Goal: Information Seeking & Learning: Learn about a topic

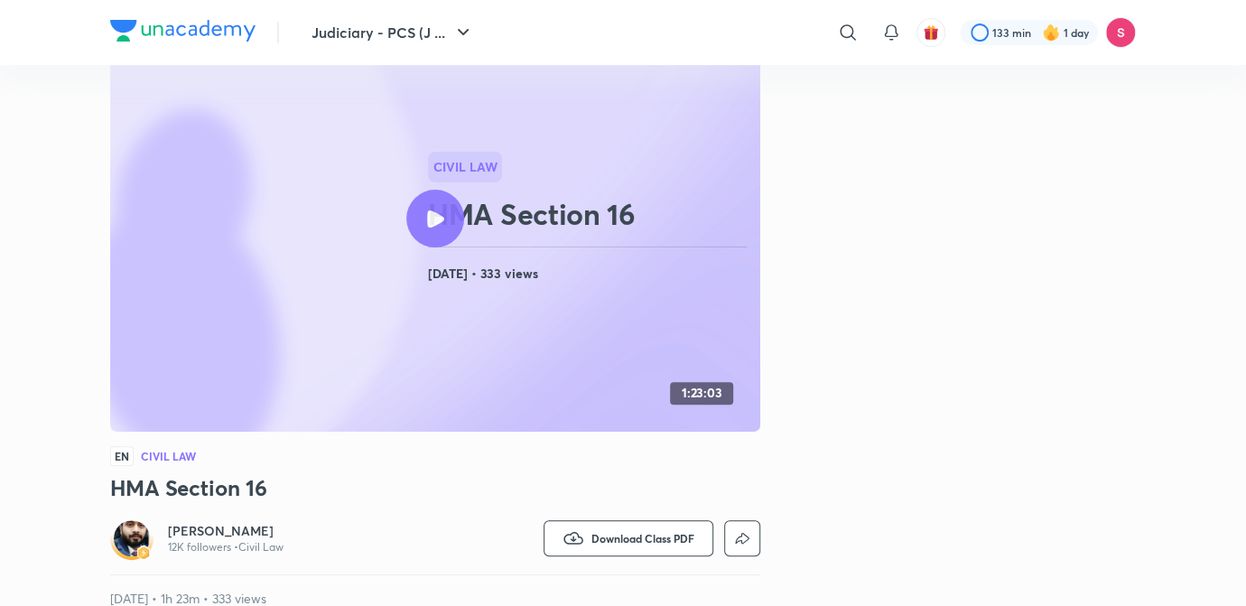
scroll to position [124, 0]
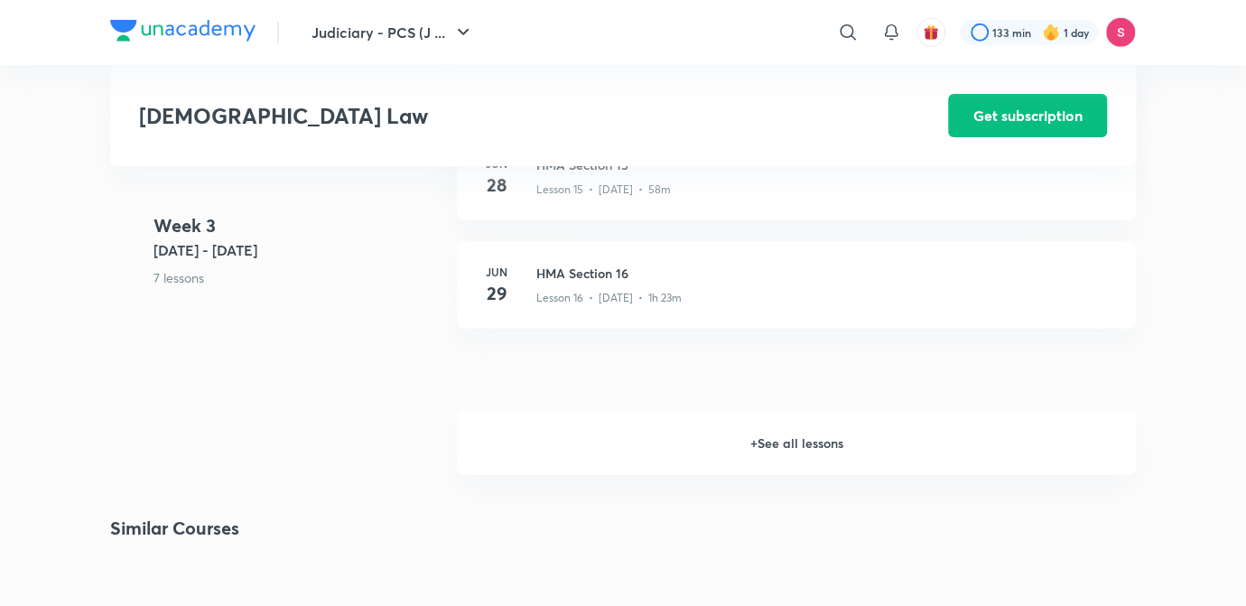
scroll to position [2584, 0]
click at [814, 425] on h6 "+ See all lessons" at bounding box center [796, 445] width 679 height 63
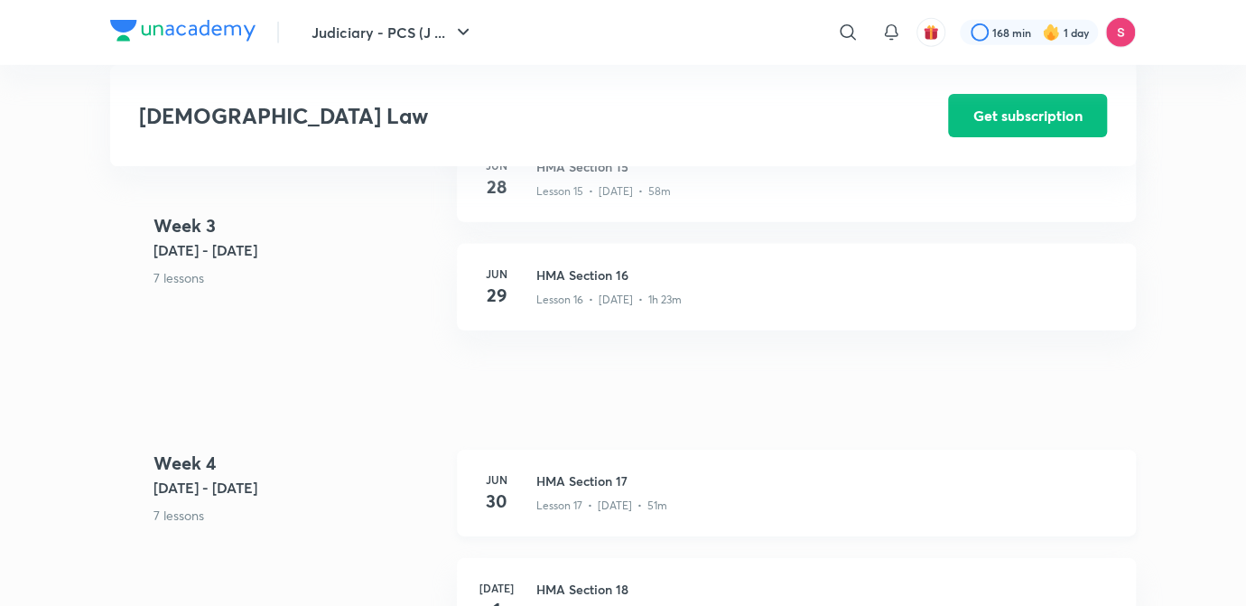
click at [568, 471] on h3 "HMA Section 17" at bounding box center [825, 480] width 578 height 19
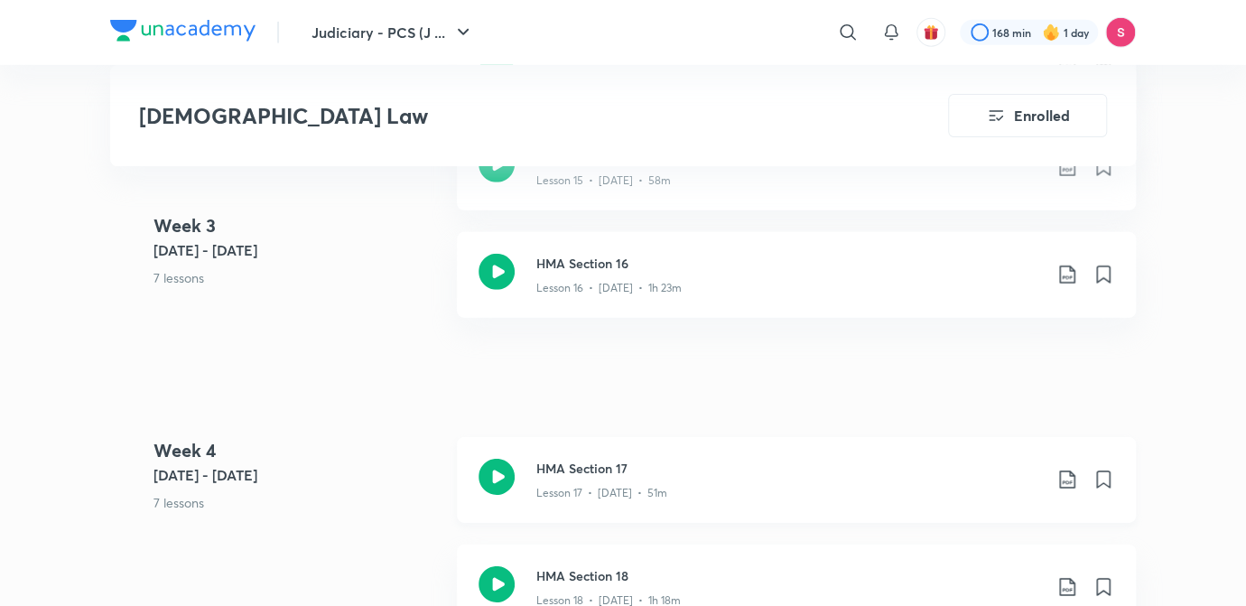
scroll to position [2576, 0]
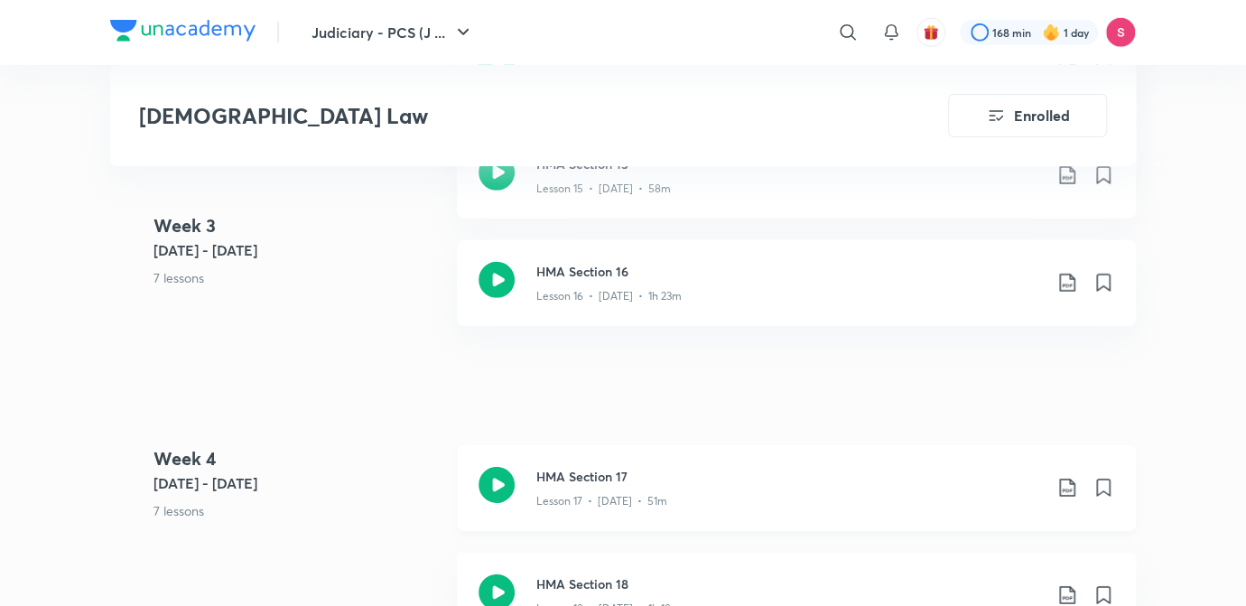
click at [568, 467] on h3 "HMA Section 17" at bounding box center [789, 476] width 506 height 19
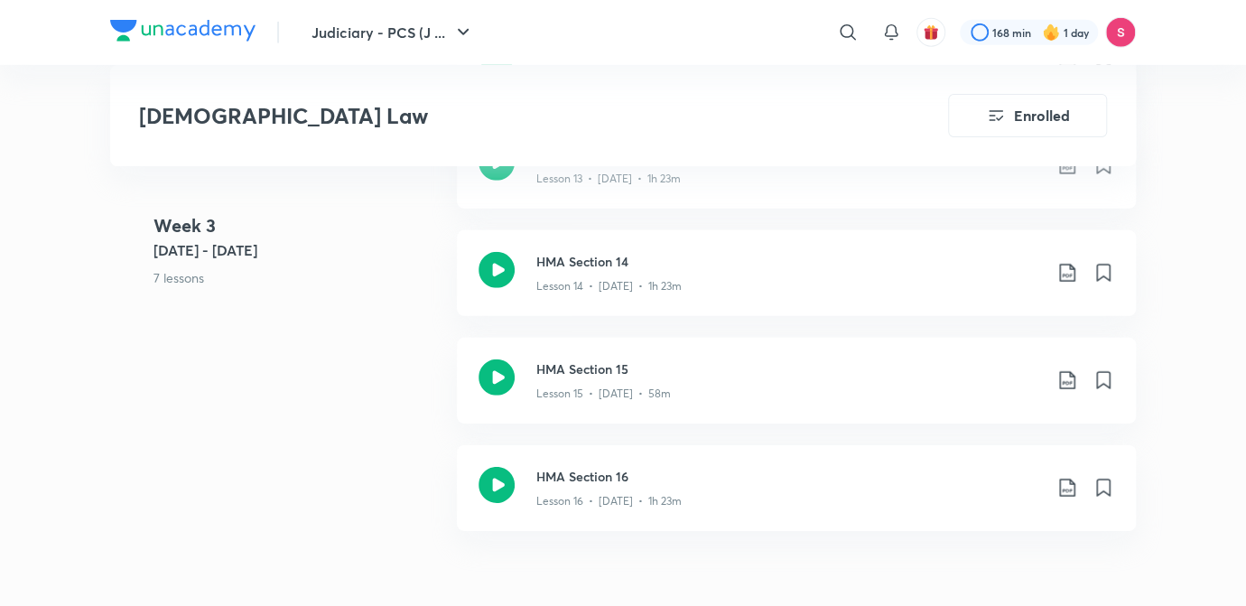
scroll to position [2781, 0]
